Goal: Transaction & Acquisition: Purchase product/service

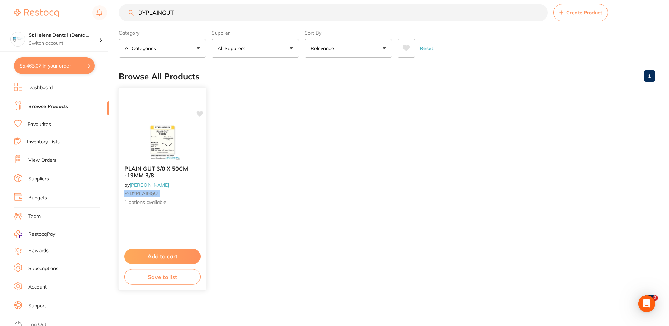
click at [173, 233] on div "PLAIN GUT 3/0 X 50CM -19MM 3/8 by Adam Dental P-DYPLAINGUT 1 options available …" at bounding box center [162, 188] width 88 height 203
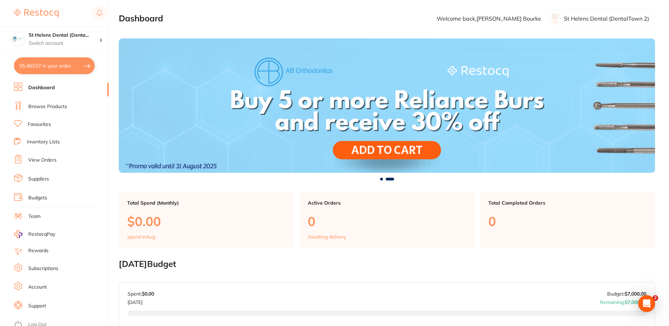
click at [70, 67] on button "$5,463.07 in your order" at bounding box center [54, 65] width 81 height 17
checkbox input "true"
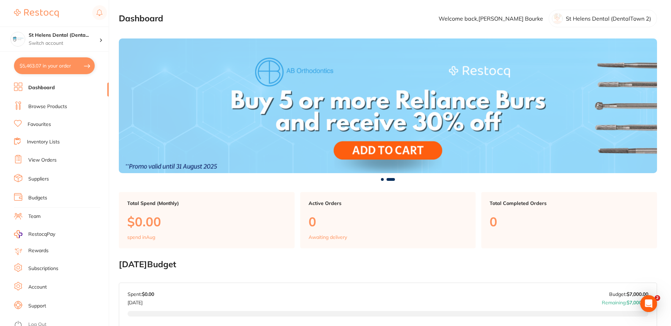
checkbox input "true"
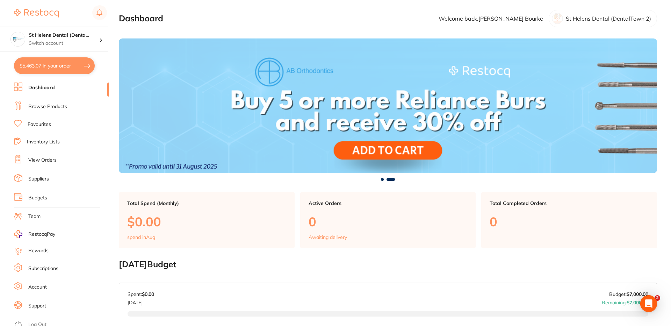
checkbox input "true"
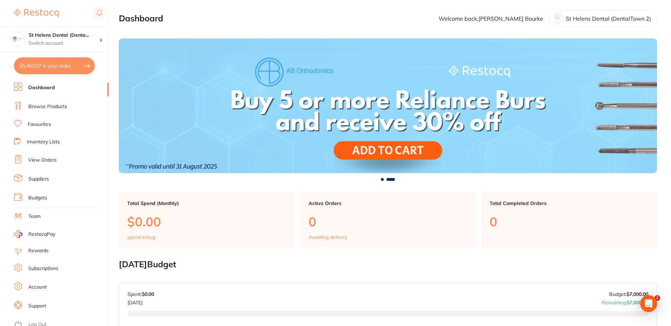
checkbox input "true"
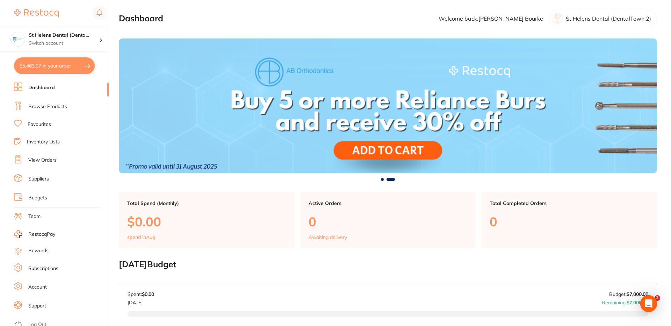
checkbox input "true"
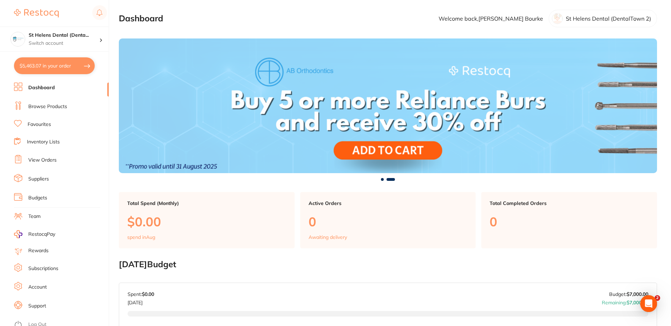
checkbox input "true"
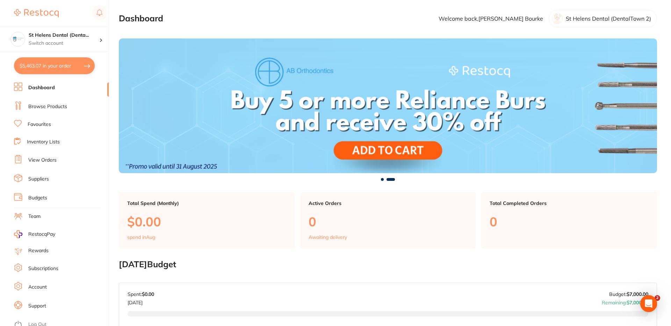
checkbox input "true"
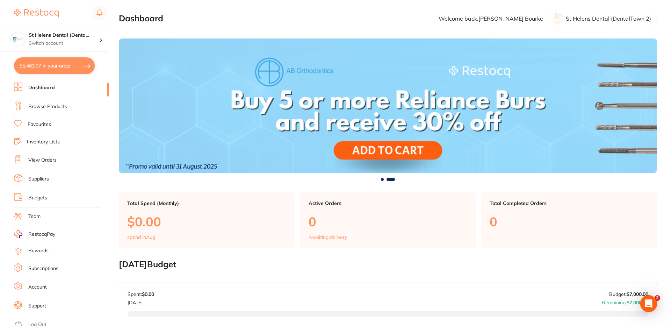
checkbox input "true"
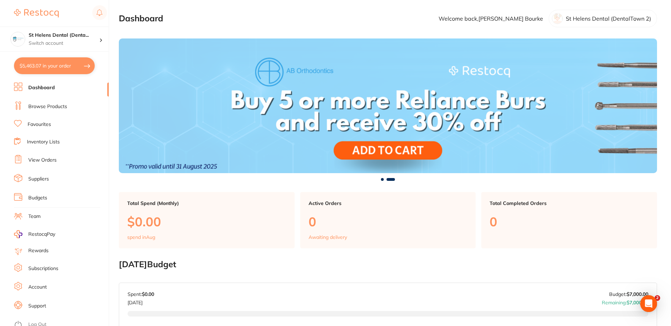
checkbox input "true"
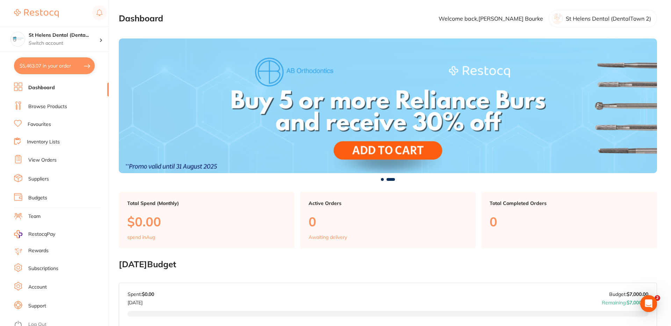
checkbox input "true"
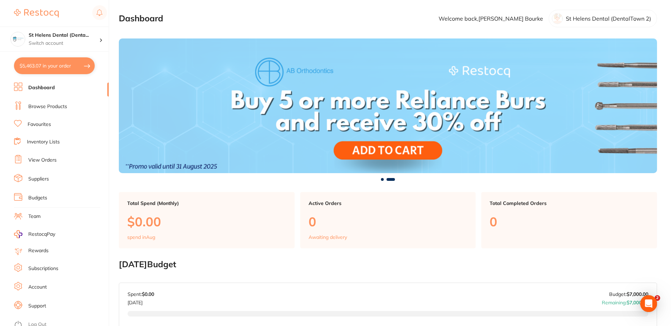
checkbox input "true"
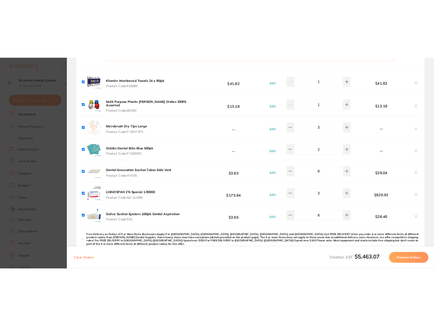
scroll to position [1684, 0]
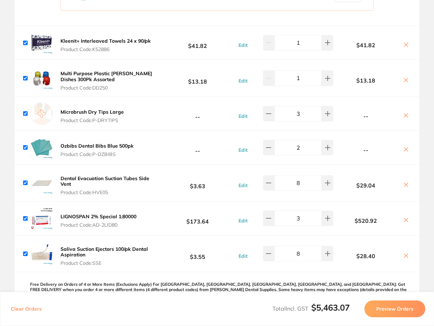
click at [87, 109] on b "Microbrush Dry Tips Large" at bounding box center [91, 112] width 63 height 6
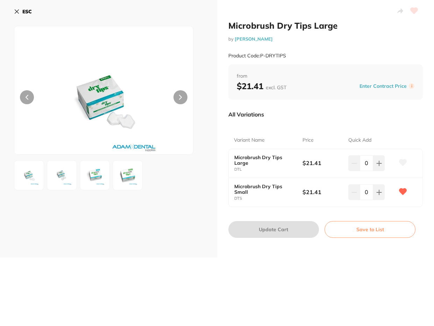
scroll to position [0, 0]
click at [16, 10] on icon at bounding box center [17, 12] width 6 height 6
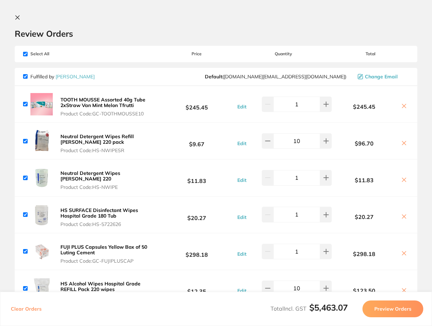
click at [19, 17] on button at bounding box center [19, 18] width 8 height 7
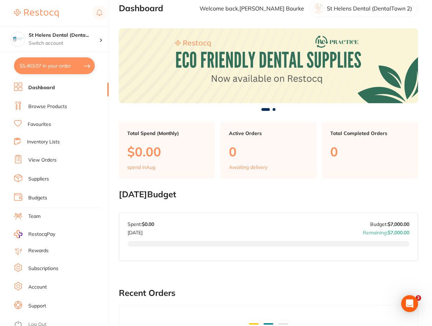
click at [36, 143] on link "Inventory Lists" at bounding box center [43, 141] width 33 height 7
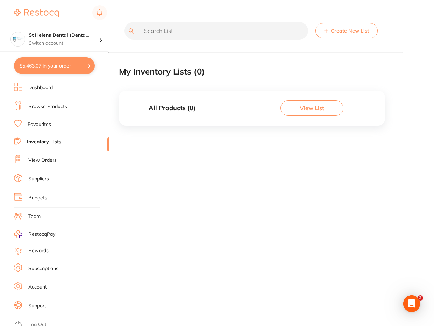
click at [42, 110] on link "Browse Products" at bounding box center [47, 106] width 39 height 7
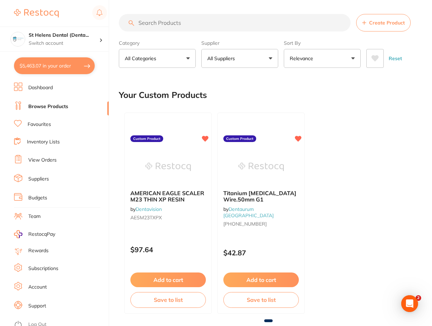
click at [67, 60] on button "$5,463.07 in your order" at bounding box center [54, 65] width 81 height 17
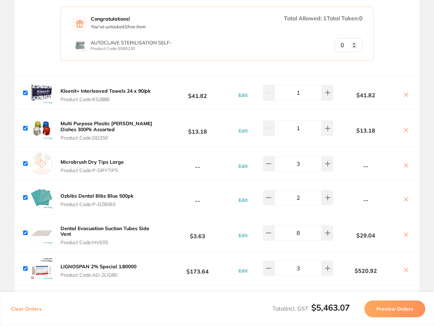
scroll to position [1699, 0]
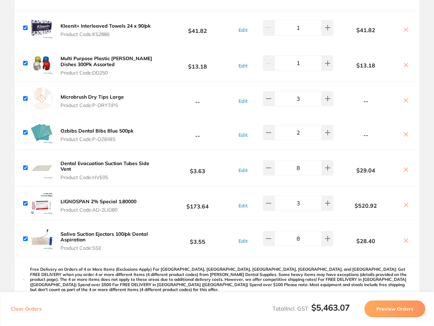
click at [106, 94] on b "Microbrush Dry Tips Large" at bounding box center [91, 97] width 63 height 6
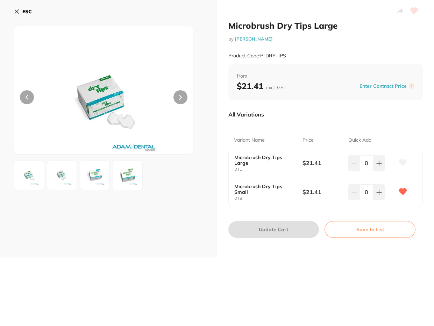
scroll to position [0, 0]
click at [16, 12] on icon at bounding box center [17, 12] width 4 height 4
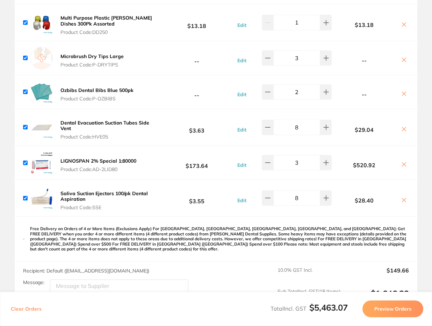
scroll to position [1732, 0]
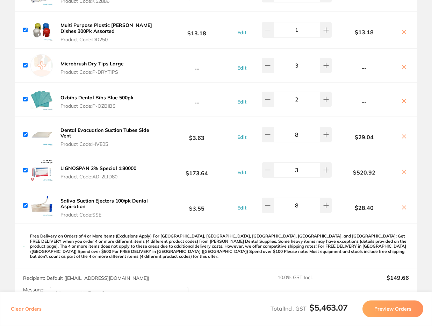
click at [103, 60] on b "Microbrush Dry Tips Large" at bounding box center [91, 63] width 63 height 6
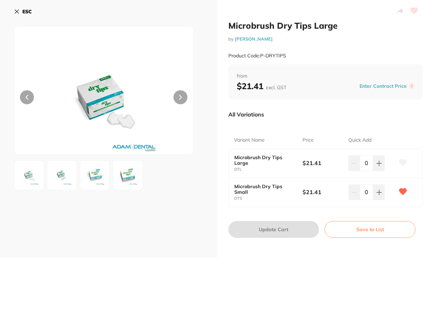
scroll to position [0, 0]
click at [279, 26] on h2 "Microbrush Dry Tips Large" at bounding box center [325, 25] width 195 height 10
copy div "Microbrush Dry Tips Large"
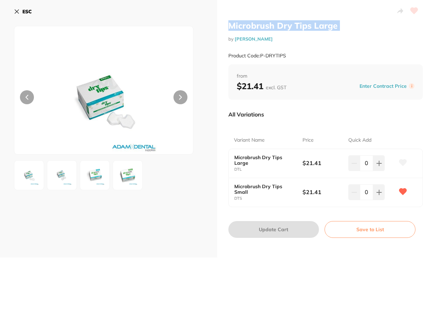
click at [18, 10] on icon at bounding box center [17, 12] width 6 height 6
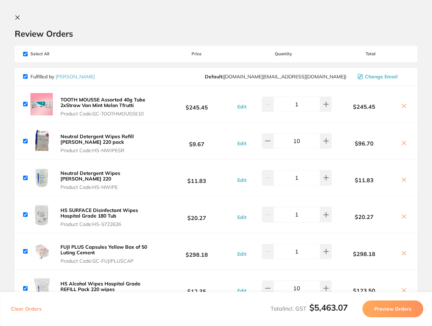
click at [15, 16] on icon at bounding box center [18, 18] width 6 height 6
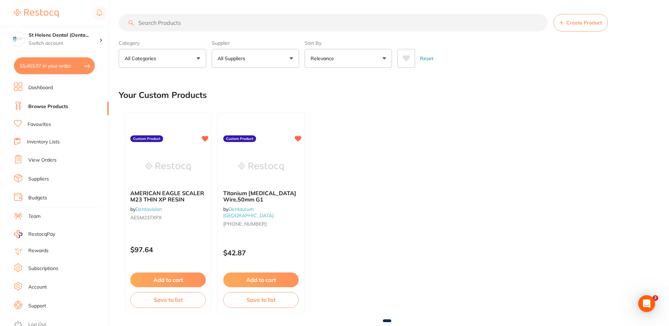
click at [244, 25] on input "search" at bounding box center [333, 22] width 429 height 17
paste input "Microbrush Dry Tips Large"
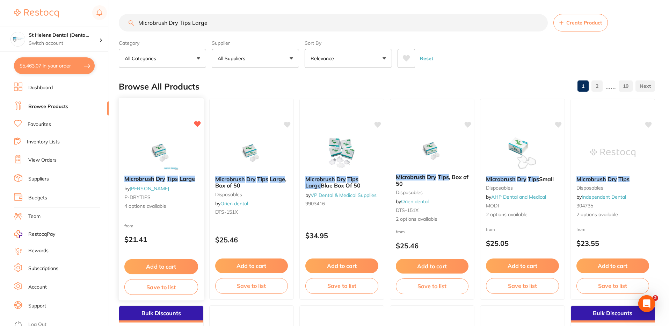
click at [179, 205] on span "4 options available" at bounding box center [161, 206] width 74 height 7
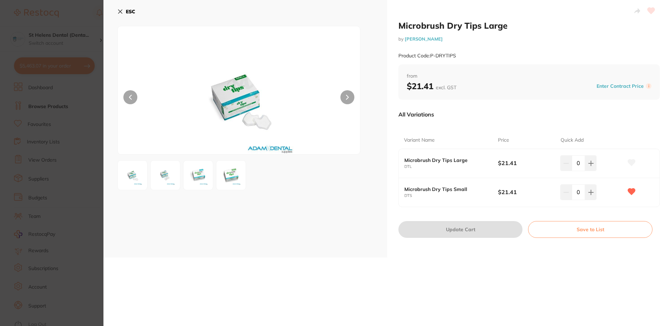
click at [117, 11] on div "ESC" at bounding box center [245, 128] width 284 height 257
click at [120, 10] on icon at bounding box center [120, 12] width 4 height 4
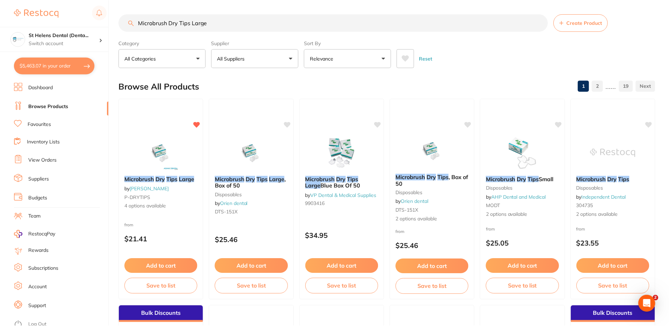
scroll to position [19, 0]
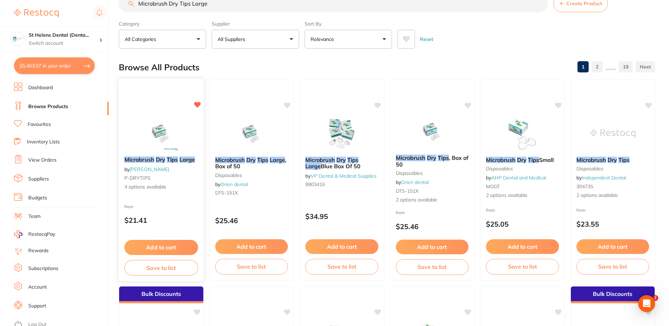
click at [167, 245] on button "Add to cart" at bounding box center [161, 247] width 74 height 15
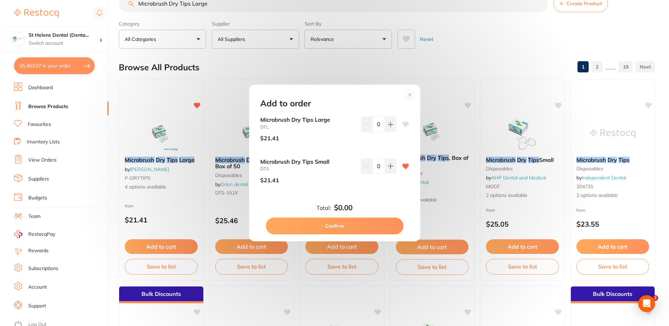
scroll to position [0, 0]
click at [411, 97] on circle at bounding box center [410, 95] width 8 height 8
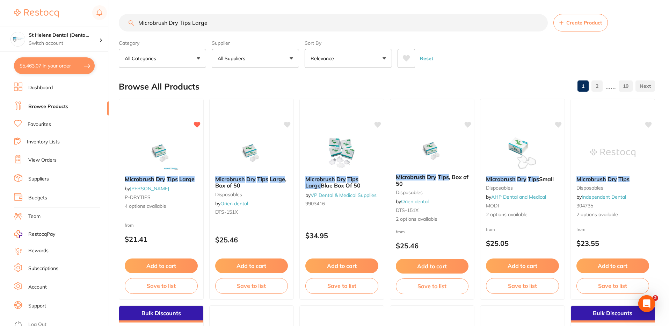
click at [188, 26] on input "Microbrush Dry Tips Large" at bounding box center [333, 22] width 429 height 17
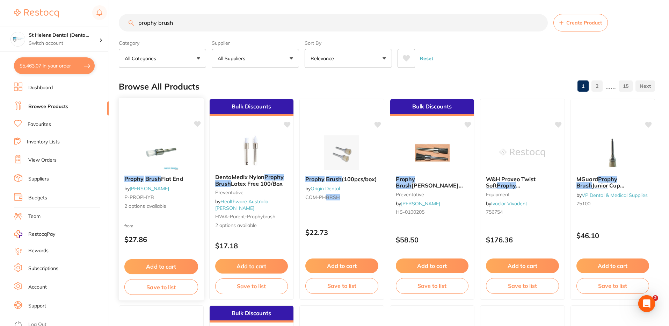
click at [167, 227] on div "from $27.86" at bounding box center [161, 234] width 85 height 25
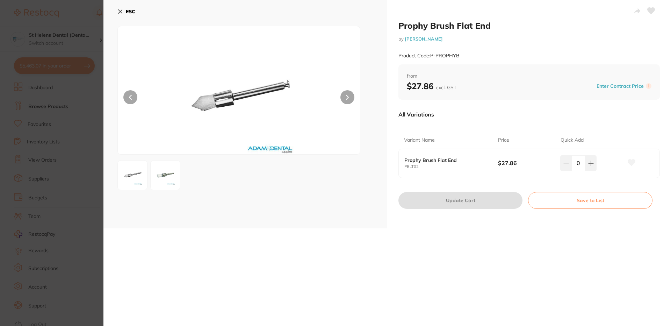
click at [121, 14] on icon at bounding box center [120, 12] width 6 height 6
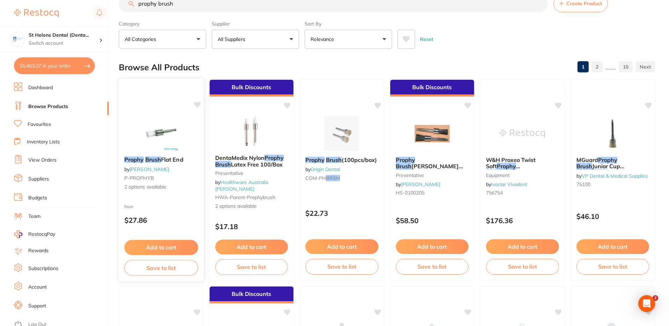
click at [191, 178] on small "P-PROPHYB" at bounding box center [161, 178] width 74 height 6
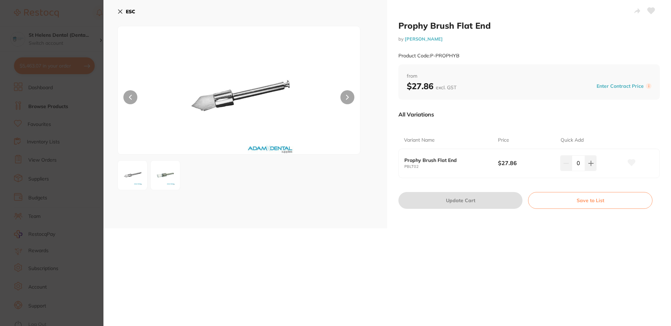
click at [454, 56] on small "Product Code: P-PROPHYB" at bounding box center [428, 56] width 61 height 6
drag, startPoint x: 459, startPoint y: 56, endPoint x: 431, endPoint y: 57, distance: 28.3
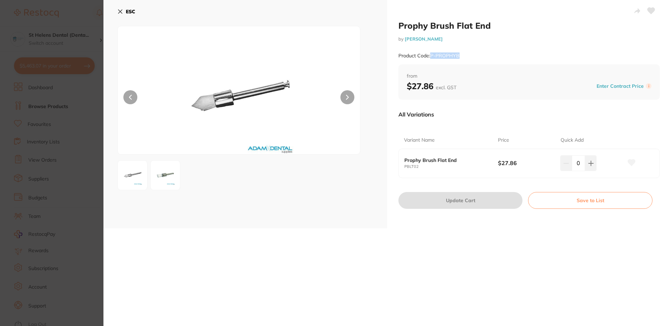
click at [431, 57] on small "Product Code: P-PROPHYB" at bounding box center [428, 56] width 61 height 6
copy small "P-PROPHYB"
click at [120, 8] on button "ESC" at bounding box center [126, 12] width 18 height 12
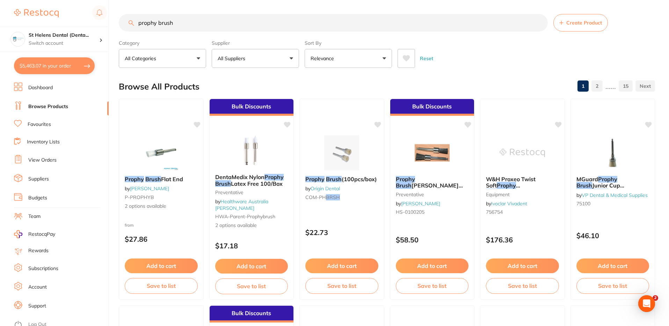
click at [157, 25] on input "prophy brush" at bounding box center [333, 22] width 429 height 17
paste input "P-PROPHYB"
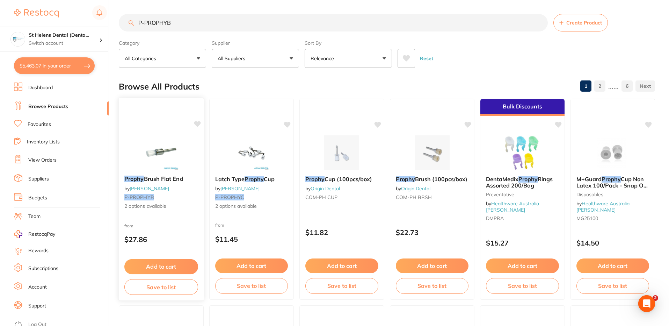
type input "P-PROPHYB"
click at [168, 228] on div "from $27.86" at bounding box center [161, 234] width 85 height 25
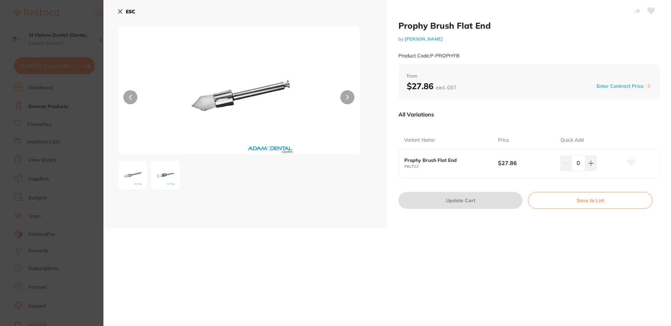
click at [120, 13] on icon at bounding box center [120, 12] width 4 height 4
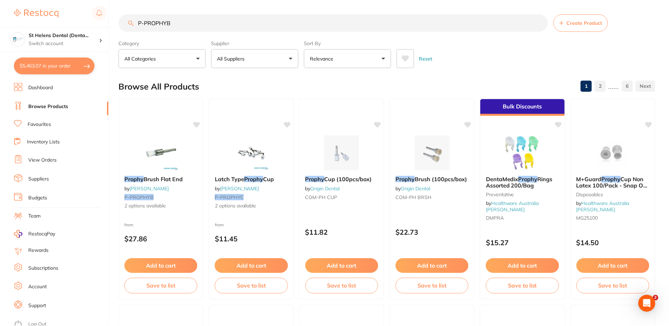
scroll to position [19, 0]
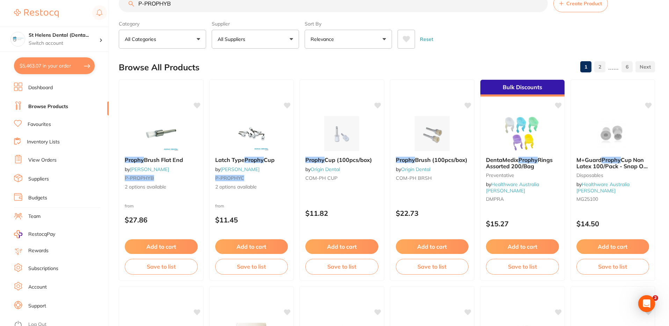
click at [160, 5] on input "P-PROPHYB" at bounding box center [333, 3] width 429 height 17
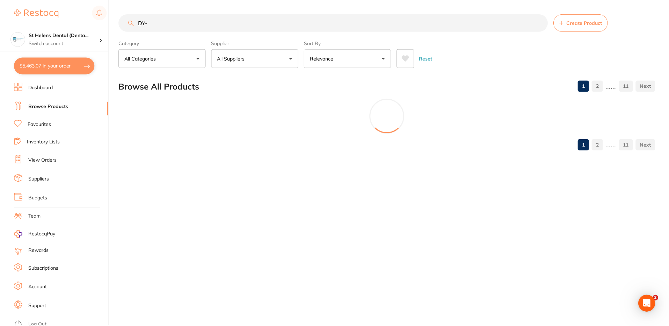
scroll to position [0, 0]
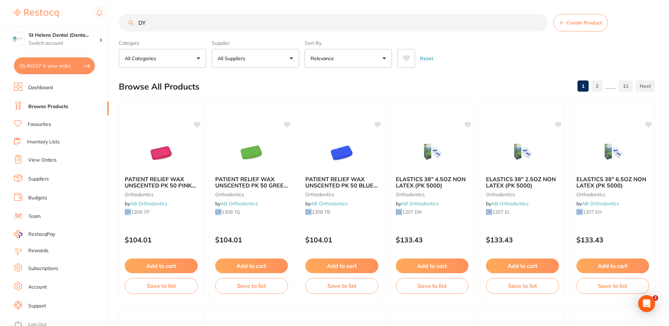
type input "D"
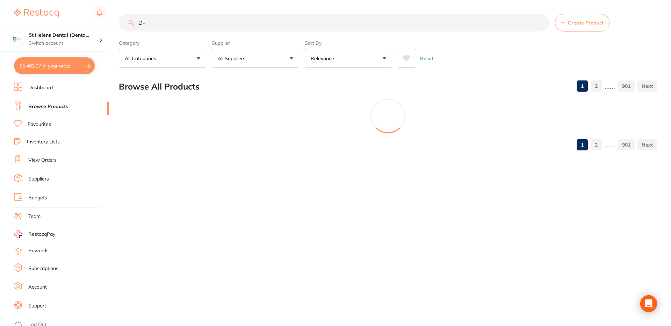
type input "D"
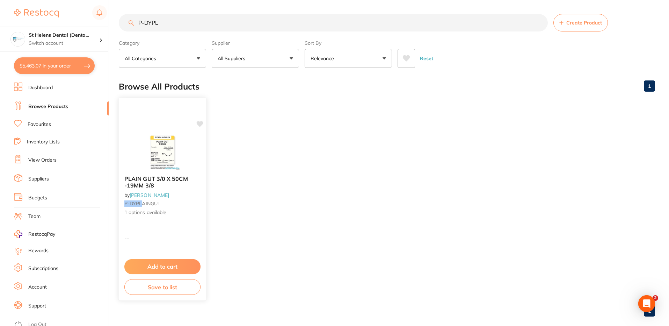
type input "P-DYPL"
click at [174, 216] on div "PLAIN GUT 3/0 X 50CM -19MM 3/8 by Adam Dental P-DYPL AINGUT 1 options available" at bounding box center [162, 196] width 87 height 52
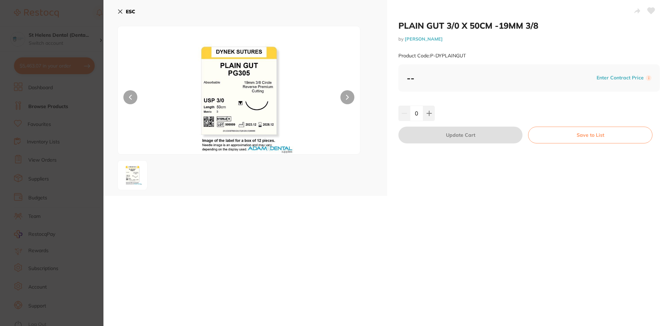
click at [122, 12] on icon at bounding box center [120, 12] width 6 height 6
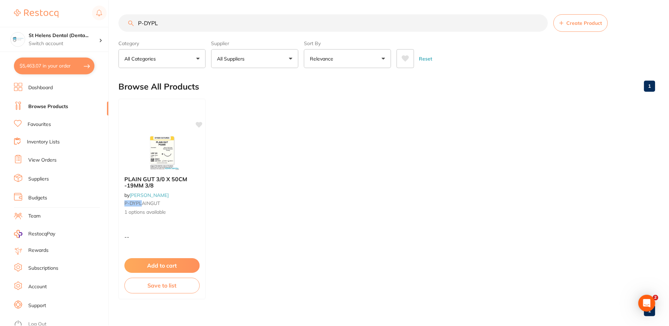
scroll to position [10, 0]
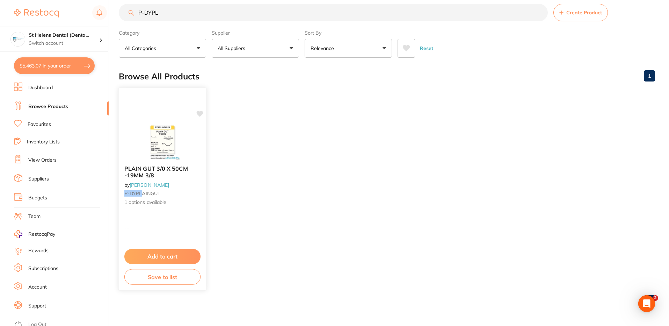
click at [178, 230] on div "--" at bounding box center [162, 227] width 87 height 7
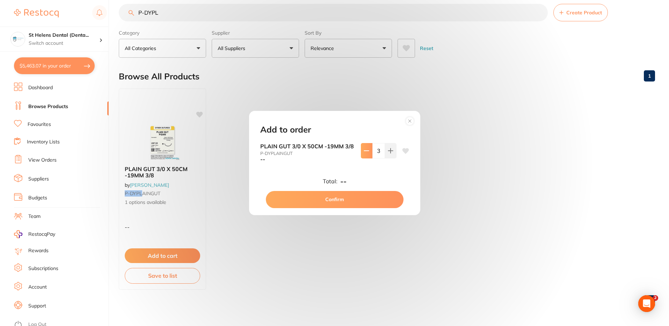
click at [366, 148] on icon at bounding box center [367, 151] width 6 height 6
click at [369, 150] on button at bounding box center [367, 150] width 12 height 15
type input "0"
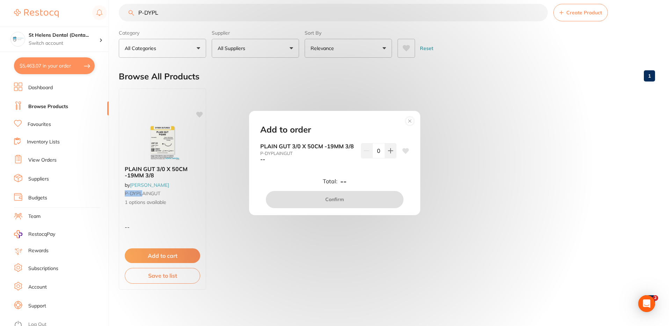
click at [409, 122] on circle at bounding box center [410, 121] width 8 height 8
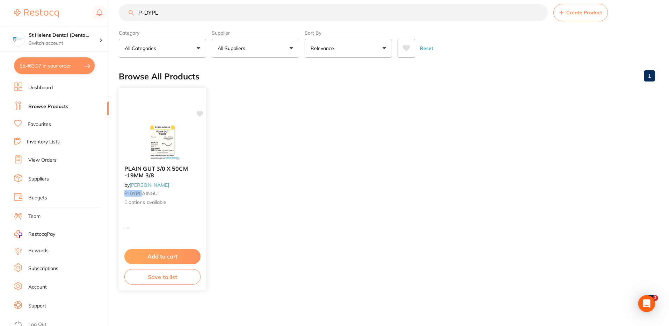
click at [181, 184] on div "PLAIN GUT 3/0 X 50CM -19MM 3/8 by Adam Dental P-DYPL AINGUT 1 options available" at bounding box center [162, 186] width 87 height 52
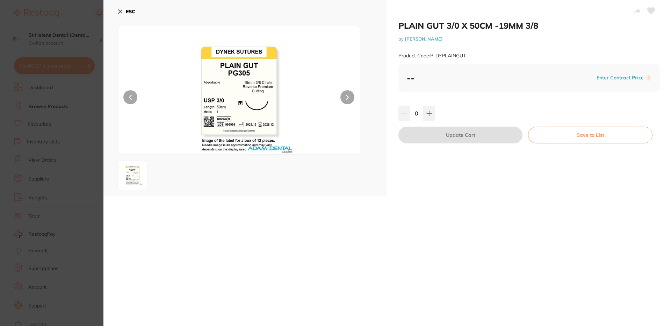
click at [480, 30] on h2 "PLAIN GUT 3/0 X 50CM -19MM 3/8" at bounding box center [528, 25] width 261 height 10
click at [120, 10] on icon at bounding box center [120, 12] width 4 height 4
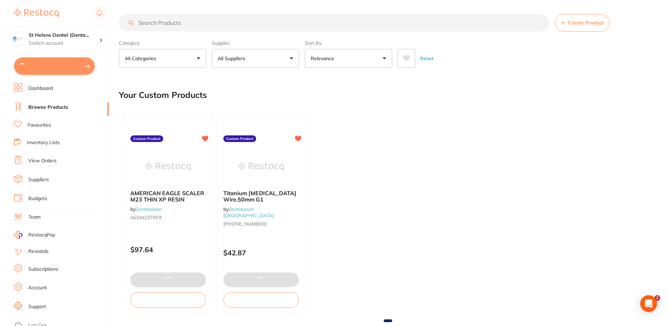
click at [190, 15] on input "search" at bounding box center [334, 22] width 431 height 17
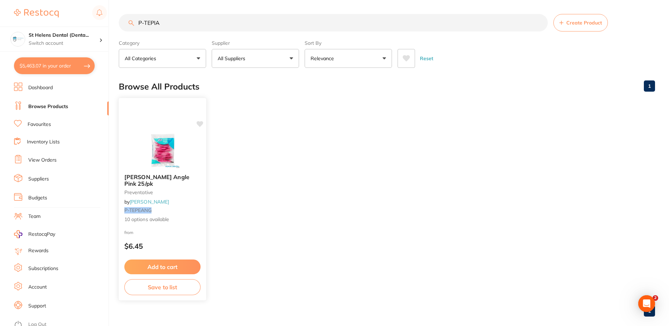
type input "P-TEPIA"
click at [170, 236] on div "from $6.45" at bounding box center [162, 240] width 87 height 25
